Goal: Obtain resource: Download file/media

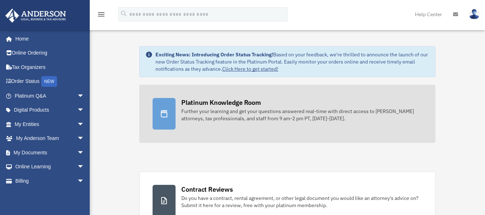
click at [160, 112] on icon at bounding box center [164, 114] width 9 height 9
click at [221, 104] on div "Platinum Knowledge Room" at bounding box center [221, 102] width 80 height 9
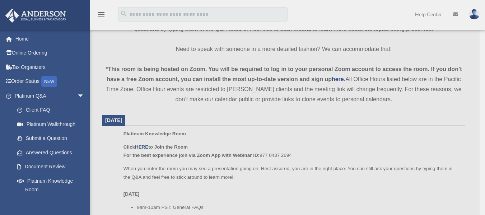
scroll to position [323, 0]
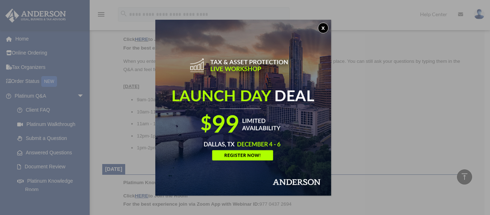
click at [321, 29] on button "x" at bounding box center [323, 28] width 11 height 11
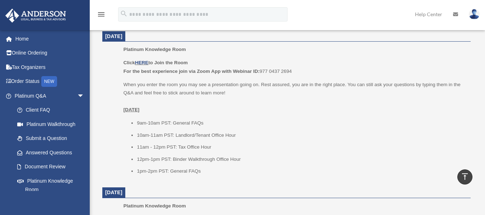
scroll to position [287, 0]
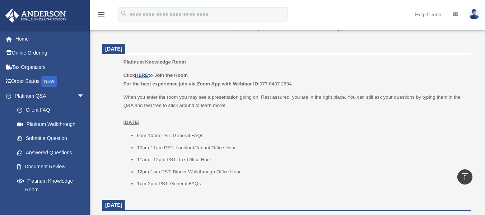
click at [141, 73] on link "HERE" at bounding box center [141, 75] width 13 height 5
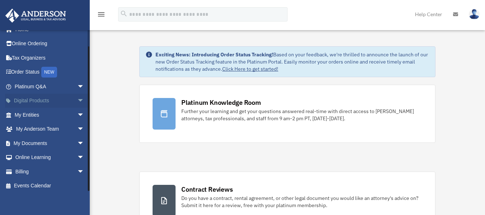
scroll to position [13, 0]
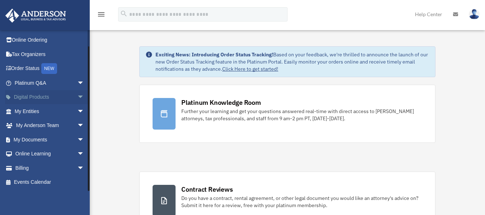
click at [77, 99] on span "arrow_drop_down" at bounding box center [84, 97] width 14 height 15
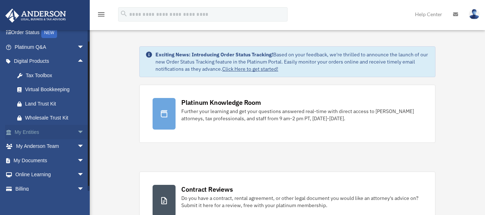
scroll to position [70, 0]
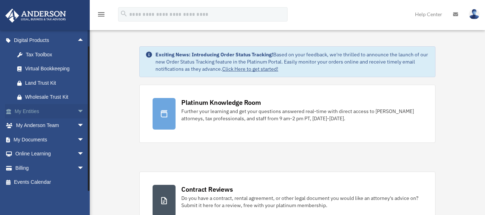
click at [77, 113] on span "arrow_drop_down" at bounding box center [84, 111] width 14 height 15
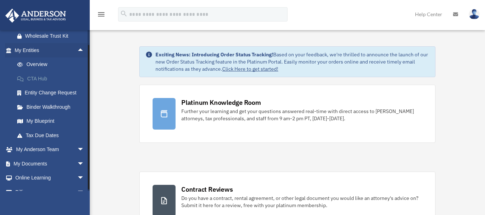
scroll to position [141, 0]
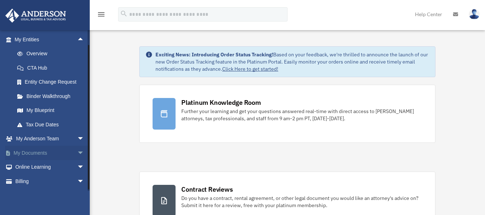
click at [77, 151] on span "arrow_drop_down" at bounding box center [84, 153] width 14 height 15
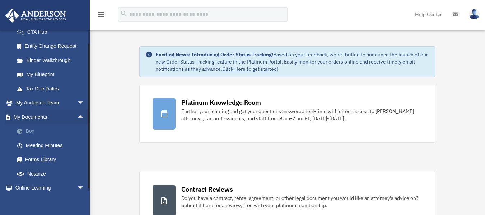
click at [29, 131] on link "Box" at bounding box center [52, 131] width 85 height 14
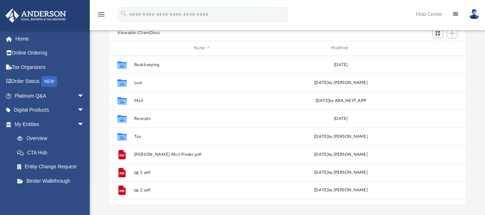
scroll to position [72, 0]
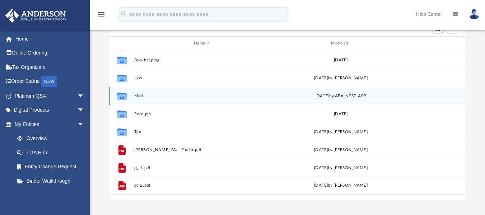
click at [122, 94] on icon "grid" at bounding box center [121, 97] width 9 height 6
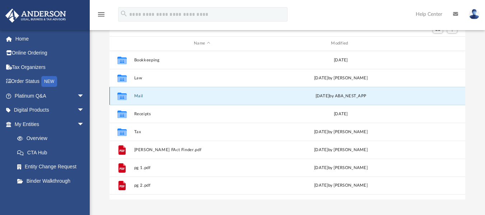
click at [120, 97] on icon "grid" at bounding box center [121, 97] width 9 height 6
click at [136, 97] on button "Mail" at bounding box center [202, 95] width 136 height 5
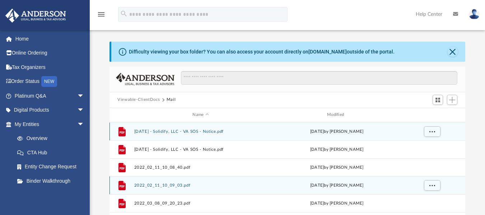
scroll to position [0, 0]
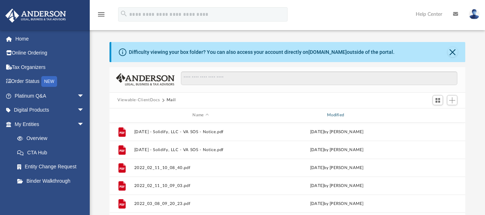
click at [334, 115] on div "Modified" at bounding box center [336, 115] width 133 height 6
click at [338, 115] on div "Modified" at bounding box center [336, 115] width 133 height 6
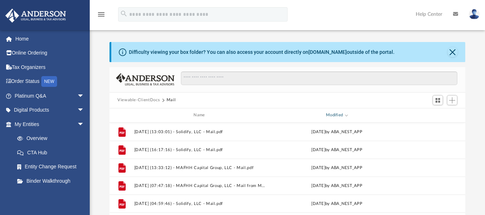
scroll to position [36, 0]
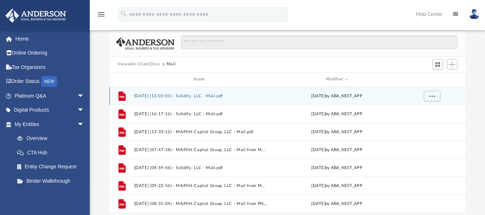
click at [187, 94] on button "2025.09.18 (13:03:01) - Solidify, LLC - Mail.pdf" at bounding box center [200, 95] width 133 height 5
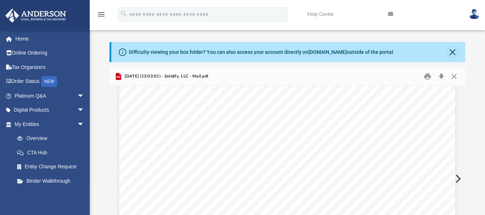
scroll to position [72, 0]
click at [426, 77] on button "Print" at bounding box center [428, 76] width 14 height 11
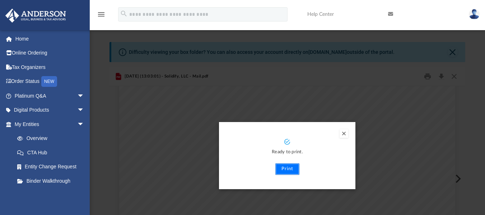
click at [286, 171] on button "Print" at bounding box center [287, 168] width 24 height 11
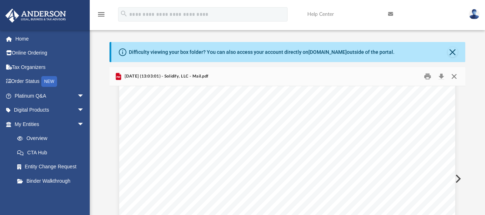
click at [455, 78] on button "Close" at bounding box center [454, 76] width 13 height 11
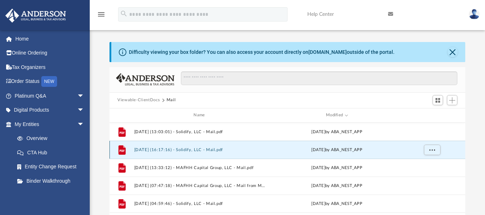
click at [177, 149] on button "2025.09.10 (16:17:16) - Solidify, LLC - Mail.pdf" at bounding box center [200, 149] width 133 height 5
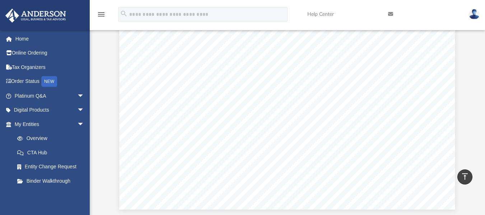
scroll to position [0, 0]
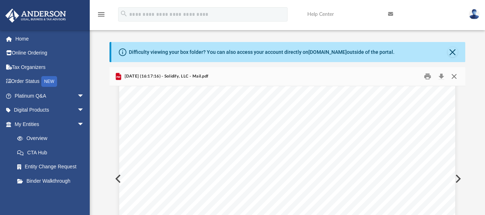
click at [455, 75] on button "Close" at bounding box center [454, 76] width 13 height 11
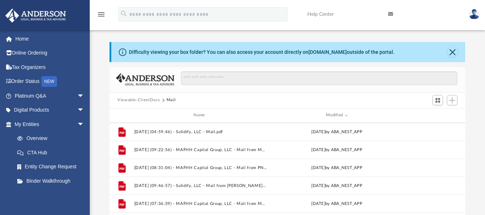
scroll to position [36, 0]
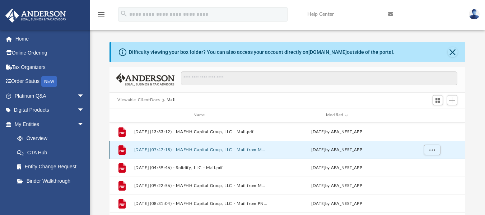
click at [197, 152] on button "2025.08.15 (07:47:18) - MAFHH Capital Group, LLC - Mail from MAFHH CAPITAL GROU…" at bounding box center [200, 149] width 133 height 5
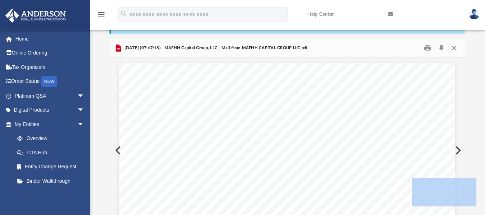
scroll to position [0, 0]
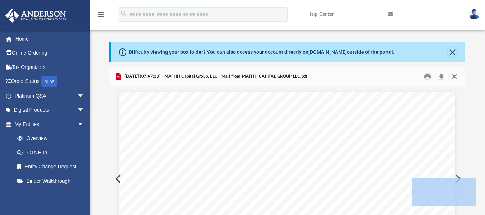
click at [454, 75] on button "Close" at bounding box center [454, 76] width 13 height 11
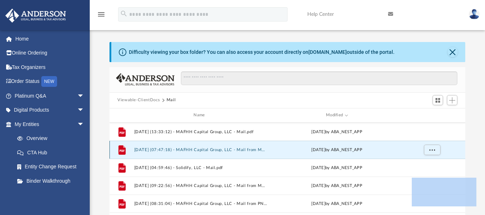
scroll to position [72, 0]
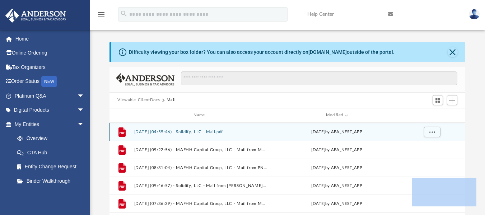
click at [185, 132] on button "2025.08.06 (04:59:46) - Solidify, LLC - Mail.pdf" at bounding box center [200, 131] width 133 height 5
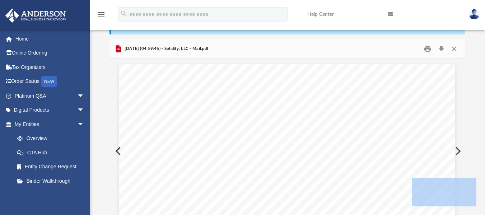
scroll to position [0, 0]
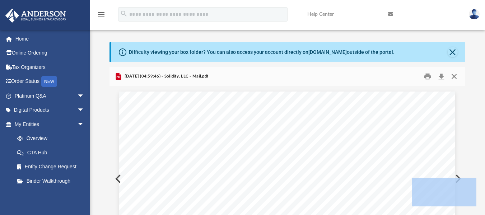
click at [458, 77] on button "Close" at bounding box center [454, 76] width 13 height 11
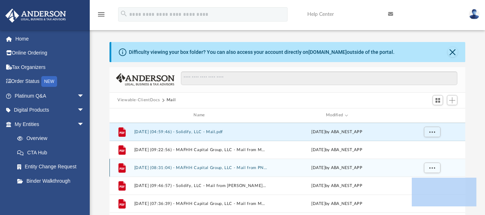
scroll to position [108, 0]
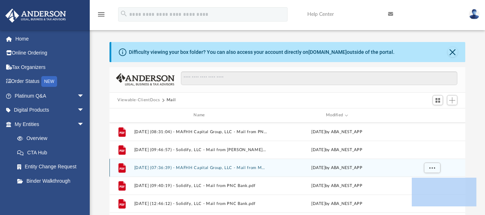
click at [194, 169] on button "2025.06.18 (07:36:39) - MAFHH Capital Group, LLC - Mail from MAFHH CAPITAL GROU…" at bounding box center [200, 167] width 133 height 5
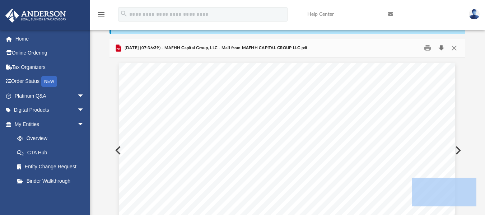
scroll to position [0, 0]
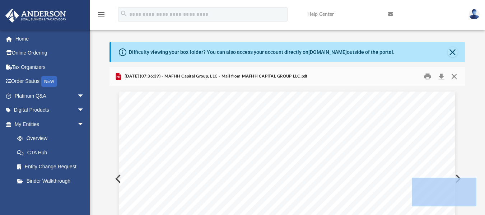
click at [456, 76] on button "Close" at bounding box center [454, 76] width 13 height 11
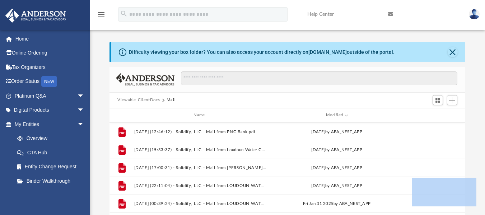
scroll to position [144, 0]
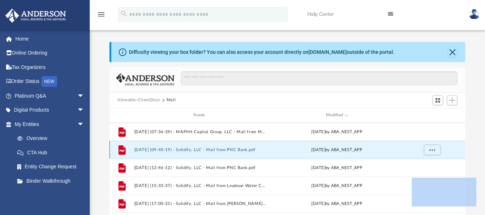
click at [187, 151] on button "2025.05.23 (09:40:19) - Solidify, LLC - Mail from PNC Bank.pdf" at bounding box center [200, 149] width 133 height 5
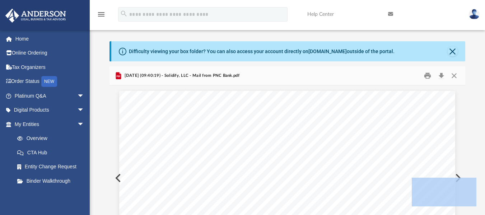
scroll to position [0, 0]
click at [453, 73] on button "Close" at bounding box center [454, 76] width 13 height 11
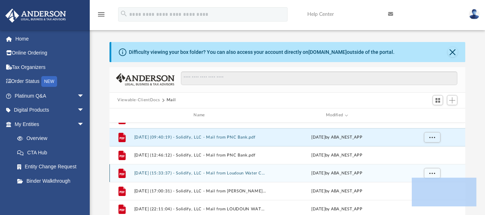
scroll to position [144, 0]
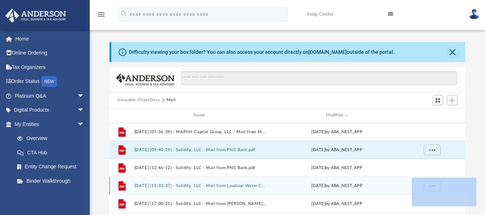
click at [197, 186] on button "2025.04.17 (15:33:37) - Solidify, LLC - Mail from Loudoun Water Customer Relati…" at bounding box center [200, 185] width 133 height 5
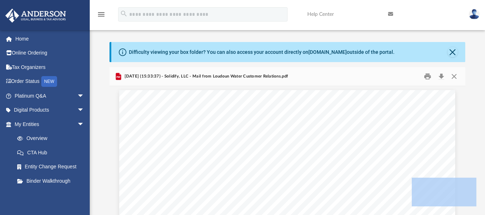
scroll to position [0, 0]
click at [428, 76] on button "Print" at bounding box center [428, 76] width 14 height 11
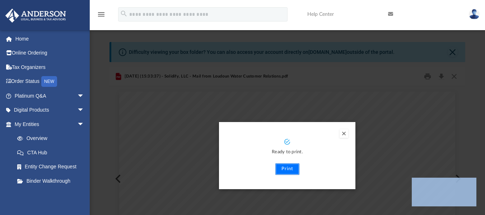
click at [289, 170] on button "Print" at bounding box center [287, 168] width 24 height 11
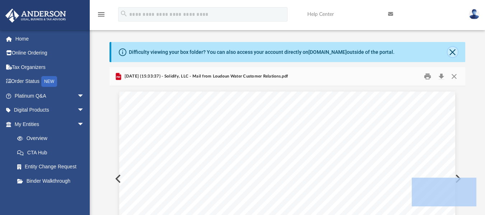
click at [456, 51] on button "Close" at bounding box center [453, 52] width 10 height 10
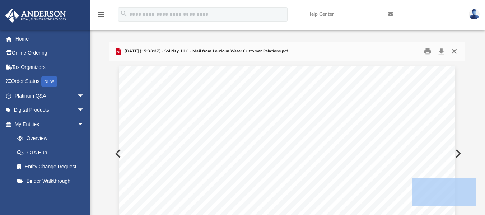
click at [456, 52] on button "Close" at bounding box center [454, 51] width 13 height 11
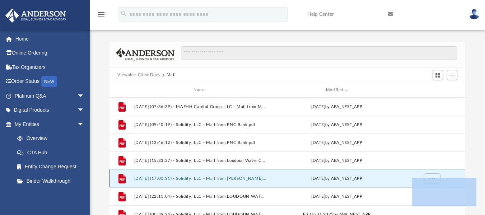
click at [221, 177] on button "2025.03.24 (17:00:31) - Solidify, LLC - Mail from ALI RAZA.pdf" at bounding box center [200, 178] width 133 height 5
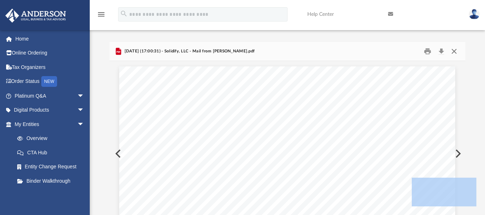
click at [452, 53] on button "Close" at bounding box center [454, 51] width 13 height 11
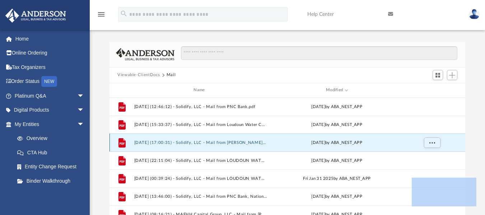
scroll to position [215, 0]
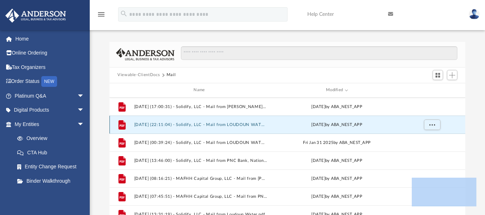
click at [197, 127] on button "2025.01.31 (22:11:04) - Solidify, LLC - Mail from LOUDOUN WATER.pdf" at bounding box center [200, 124] width 133 height 5
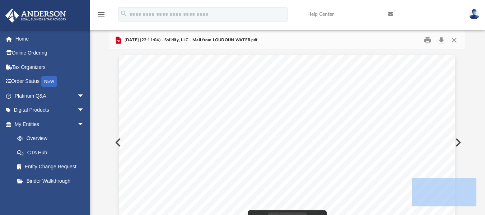
scroll to position [0, 0]
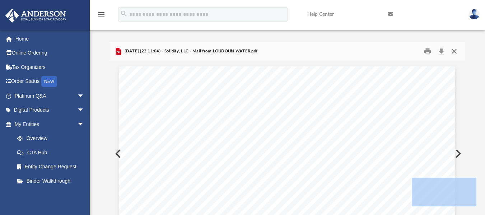
click at [453, 55] on button "Close" at bounding box center [454, 51] width 13 height 11
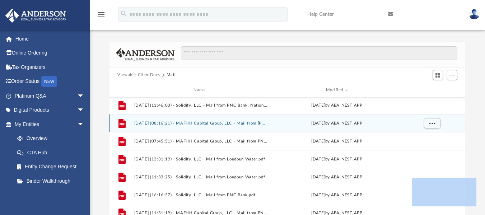
scroll to position [287, 0]
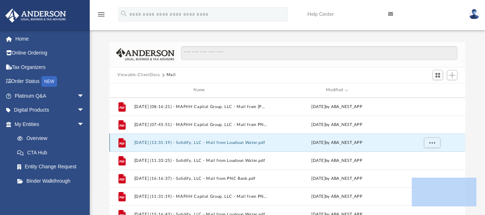
click at [195, 144] on button "2024.12.26 (13:31:19) - Solidify, LLC - Mail from Loudoun Water.pdf" at bounding box center [200, 142] width 133 height 5
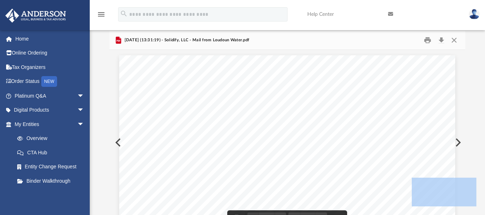
scroll to position [0, 0]
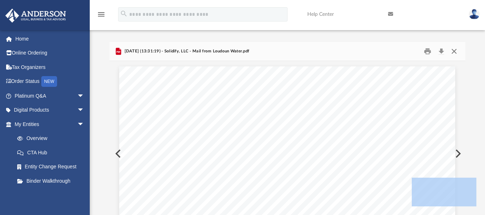
click at [452, 52] on button "Close" at bounding box center [454, 51] width 13 height 11
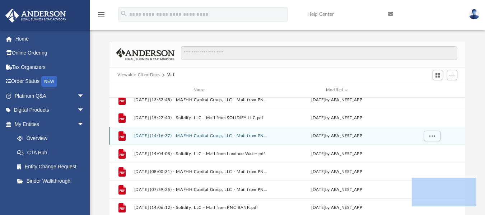
scroll to position [431, 0]
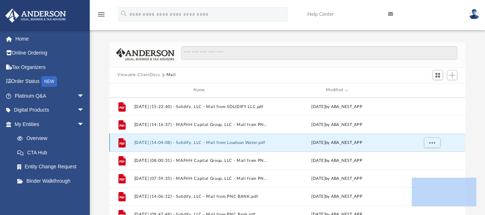
click at [175, 143] on button "2024.10.02 (14:04:08) - Solidify, LLC - Mail from Loudoun Water.pdf" at bounding box center [200, 142] width 133 height 5
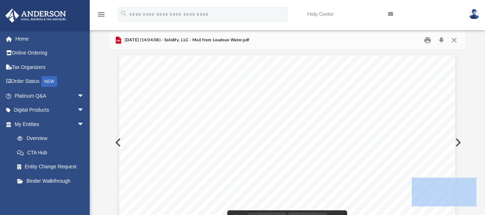
scroll to position [0, 0]
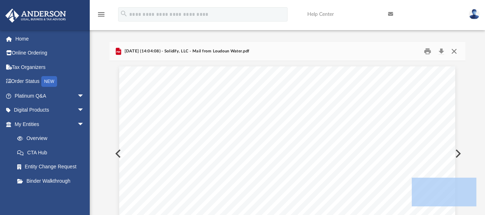
click at [455, 52] on button "Close" at bounding box center [454, 51] width 13 height 11
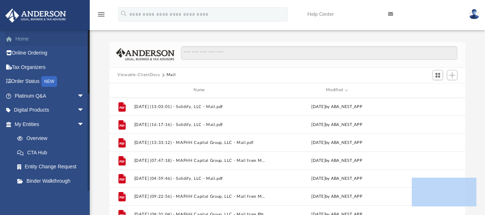
click at [18, 39] on link "Home" at bounding box center [50, 39] width 90 height 14
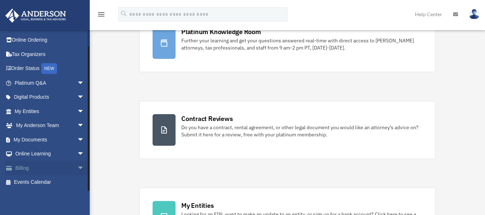
scroll to position [72, 0]
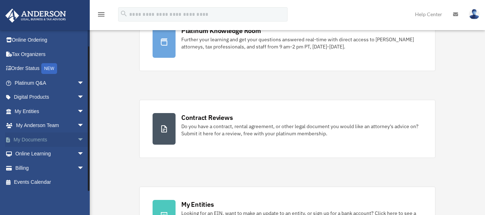
click at [77, 142] on span "arrow_drop_down" at bounding box center [84, 139] width 14 height 15
click at [26, 151] on link "Box" at bounding box center [52, 154] width 85 height 14
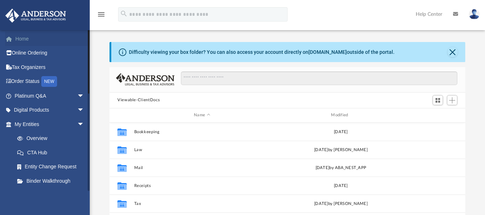
click at [17, 39] on link "Home" at bounding box center [50, 39] width 90 height 14
